Goal: Find specific page/section: Find specific page/section

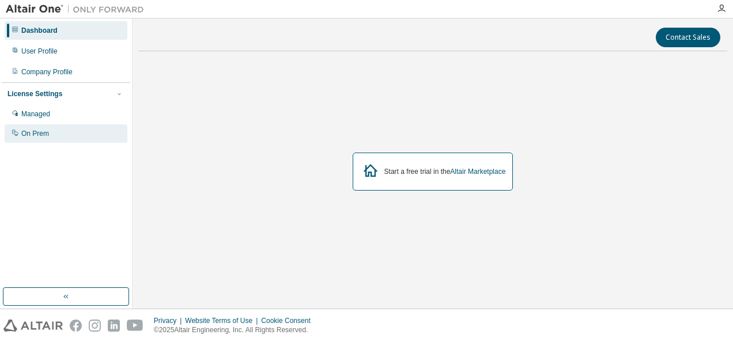
click at [59, 136] on div "On Prem" at bounding box center [66, 133] width 123 height 18
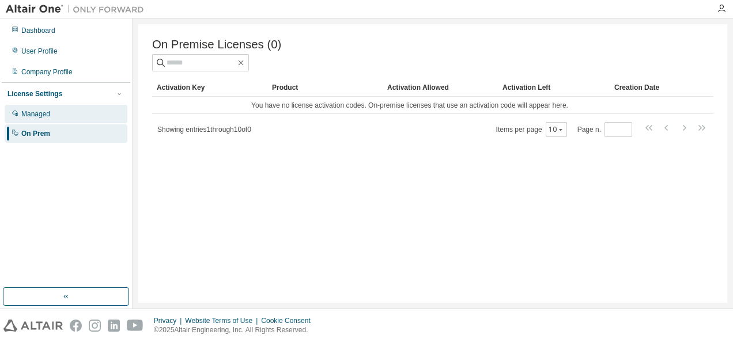
click at [84, 117] on div "Managed" at bounding box center [66, 114] width 123 height 18
